Goal: Task Accomplishment & Management: Manage account settings

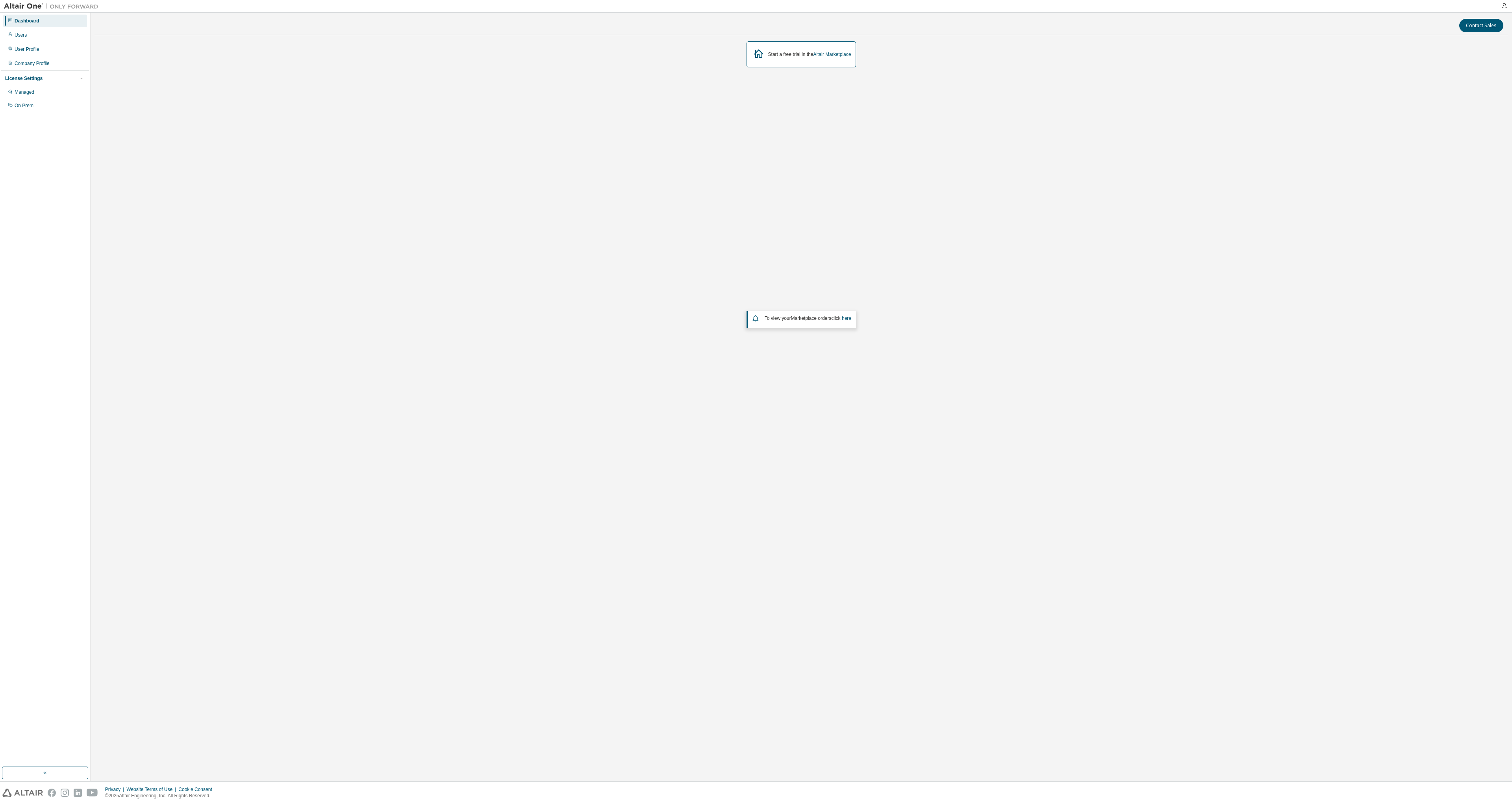
click at [612, 143] on div "Start a free trial in the Altair Marketplace To view your Marketplace orders cl…" at bounding box center [801, 302] width 1413 height 523
click at [43, 33] on div "Users" at bounding box center [45, 35] width 84 height 12
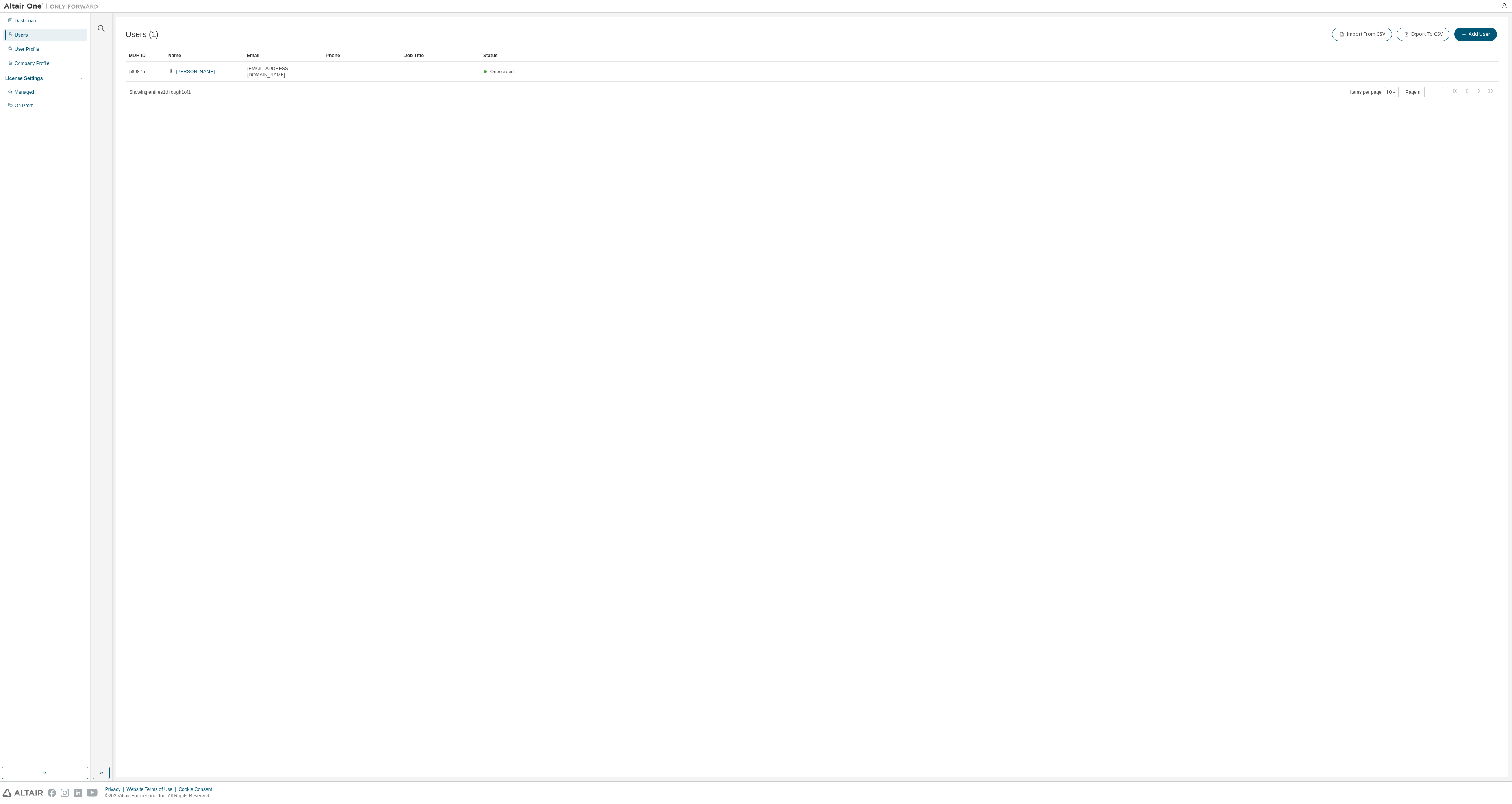
click at [29, 9] on img at bounding box center [53, 6] width 99 height 8
click at [27, 6] on img at bounding box center [53, 6] width 99 height 8
click at [32, 90] on div "Managed" at bounding box center [25, 92] width 20 height 6
